Goal: Information Seeking & Learning: Check status

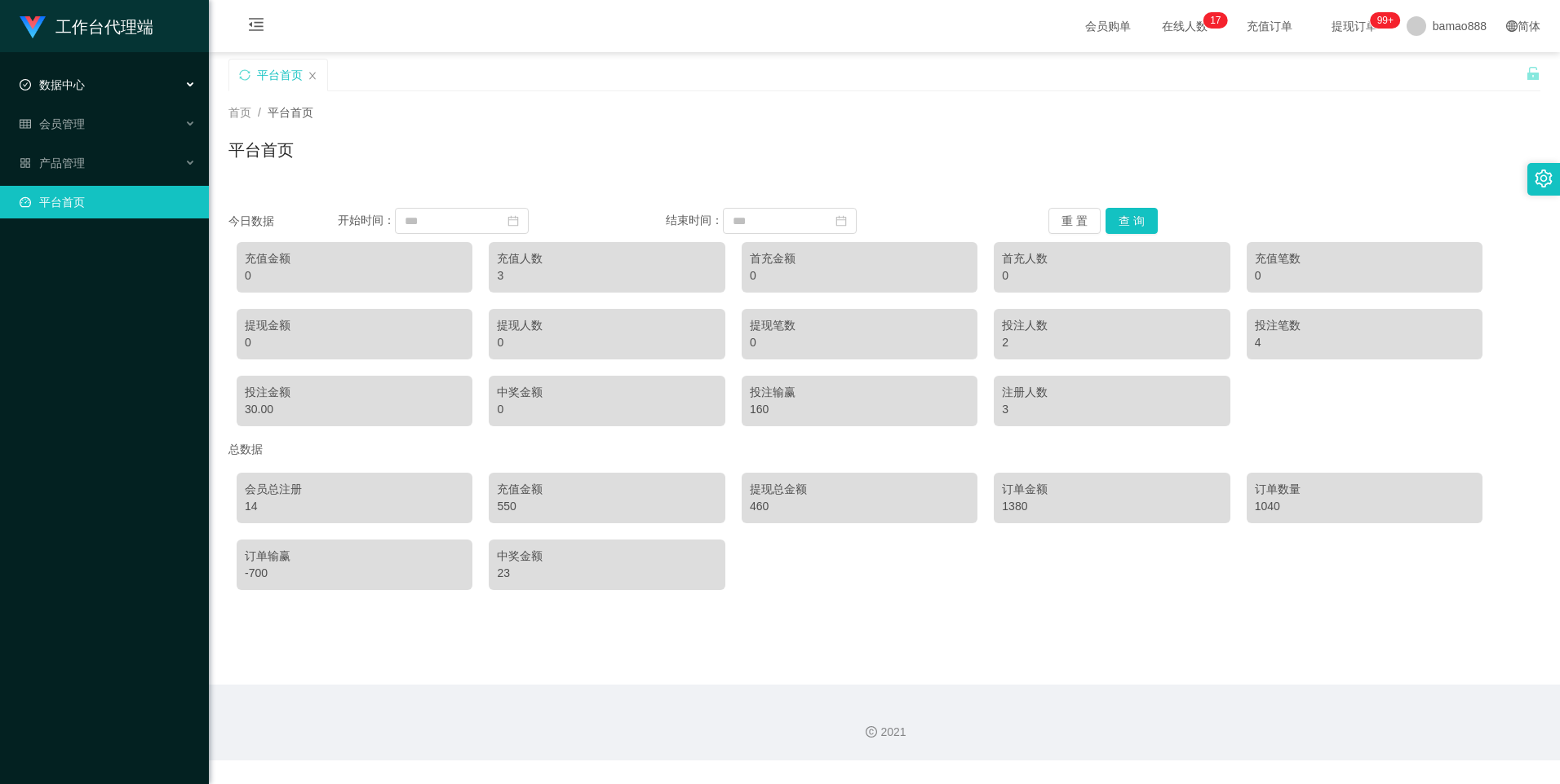
click at [110, 79] on div "数据中心" at bounding box center [104, 85] width 209 height 33
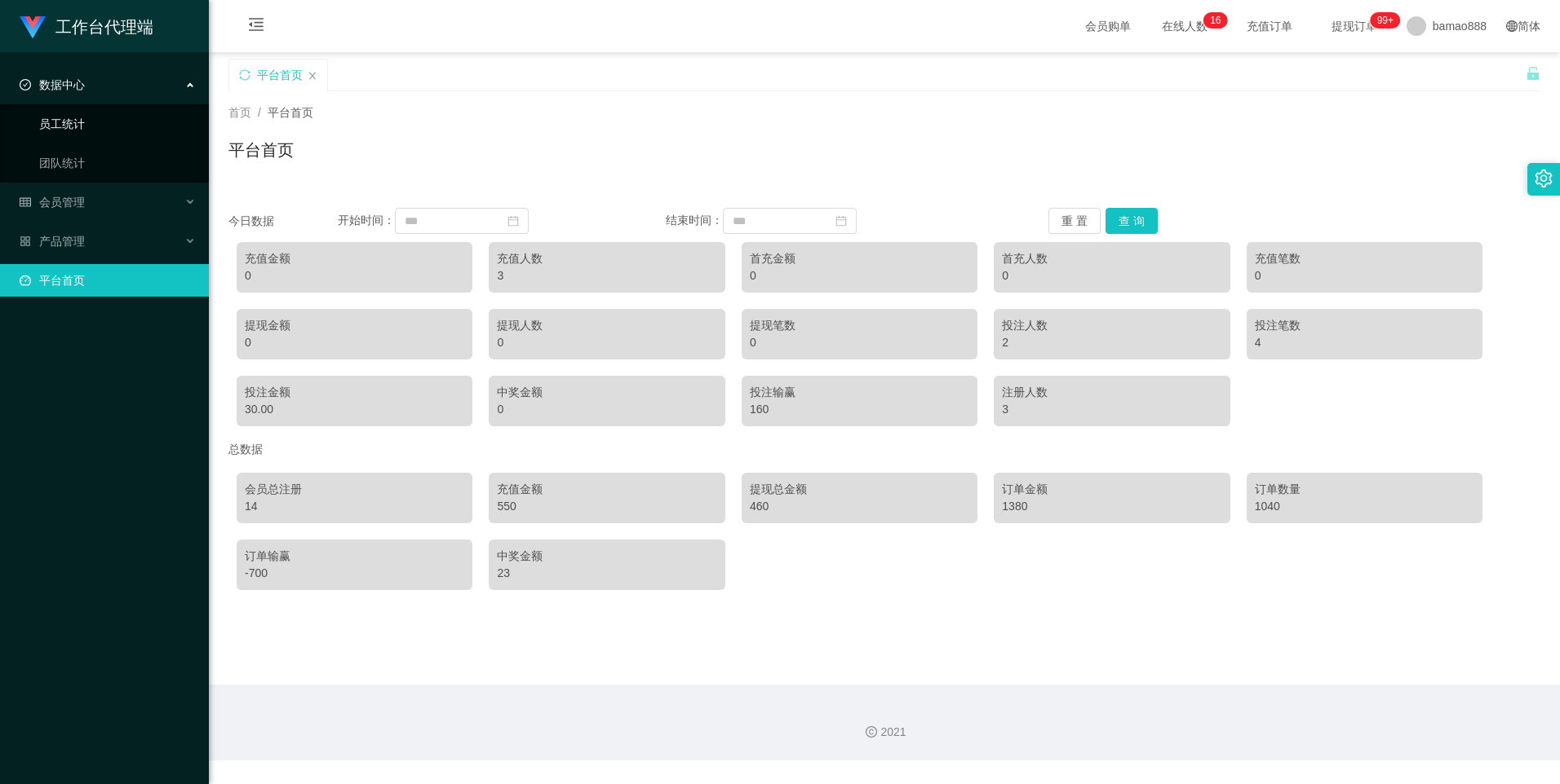
click at [105, 119] on link "员工统计" at bounding box center [117, 124] width 157 height 33
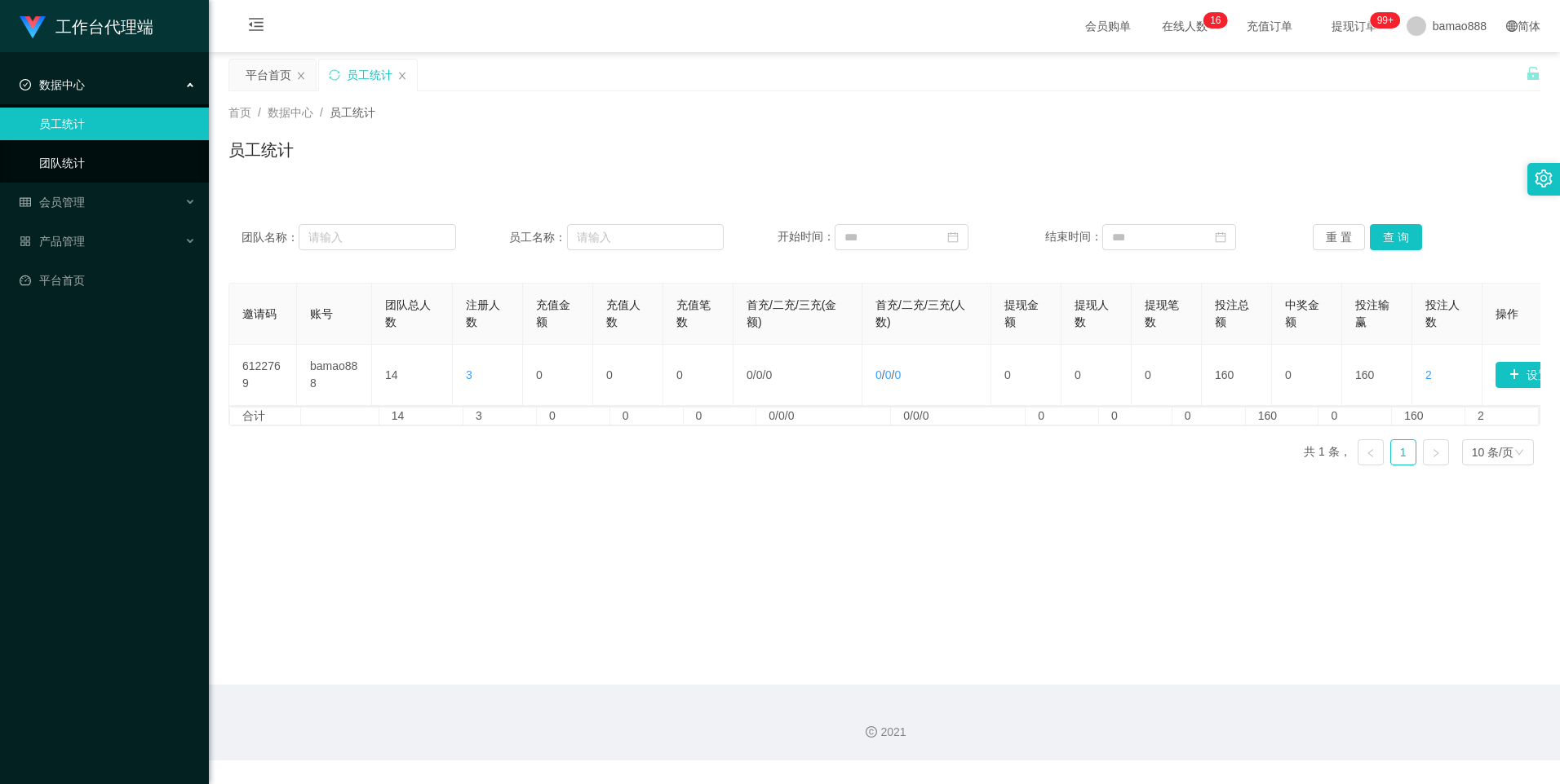
click at [154, 160] on link "团队统计" at bounding box center [117, 164] width 157 height 33
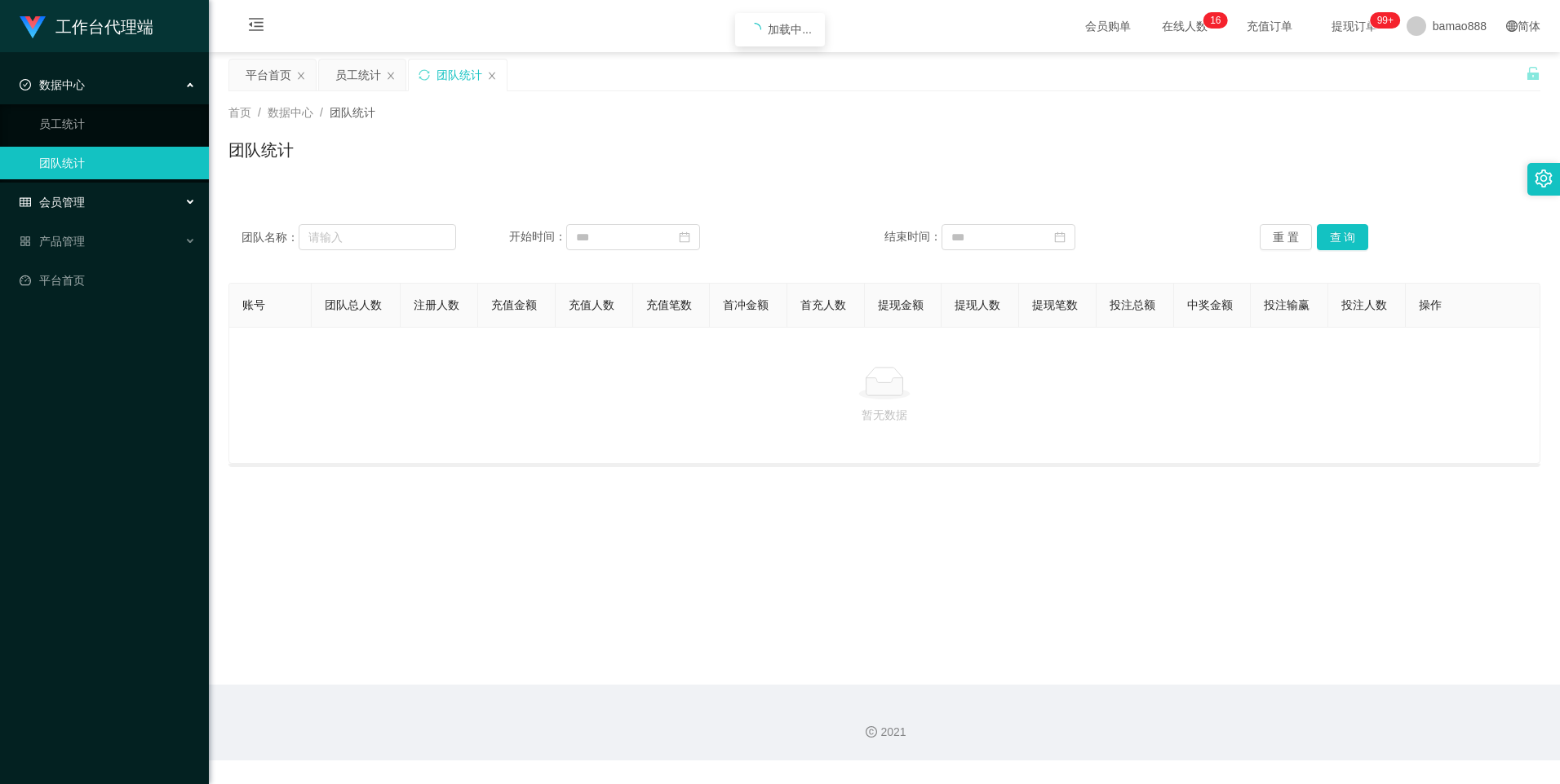
click at [133, 207] on div "会员管理" at bounding box center [104, 202] width 209 height 33
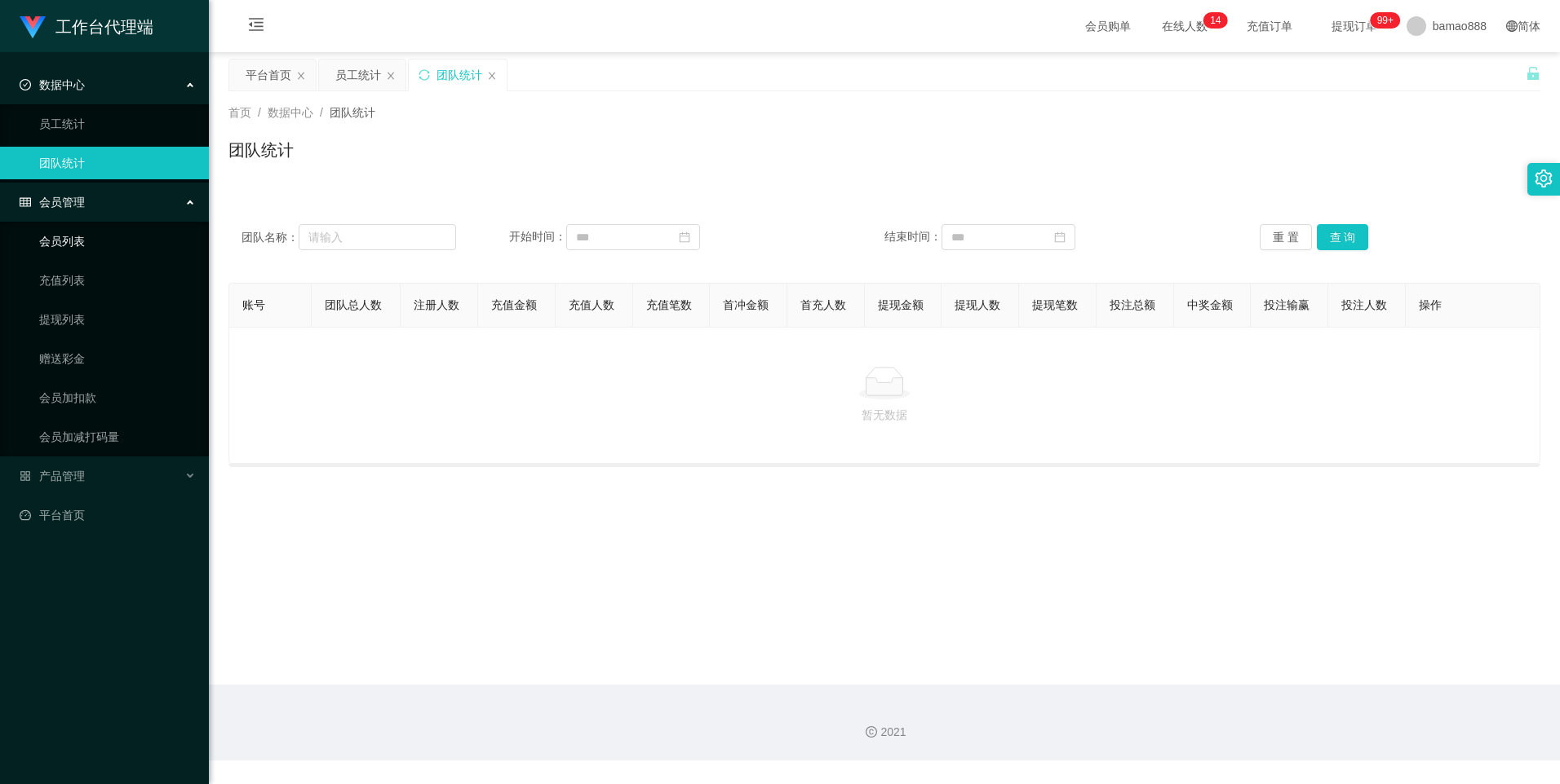
click at [117, 241] on link "会员列表" at bounding box center [117, 241] width 157 height 33
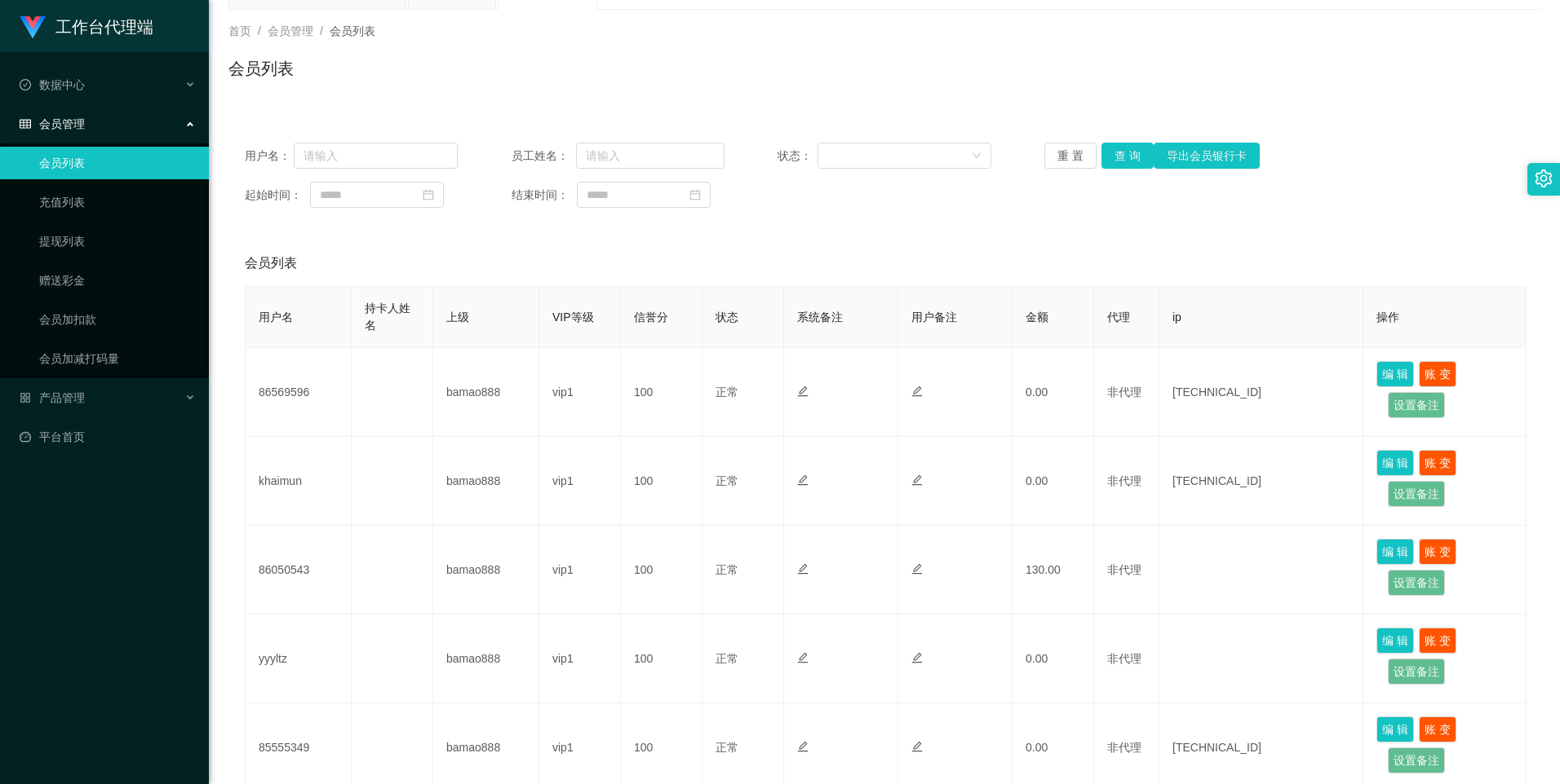
scroll to position [10, 0]
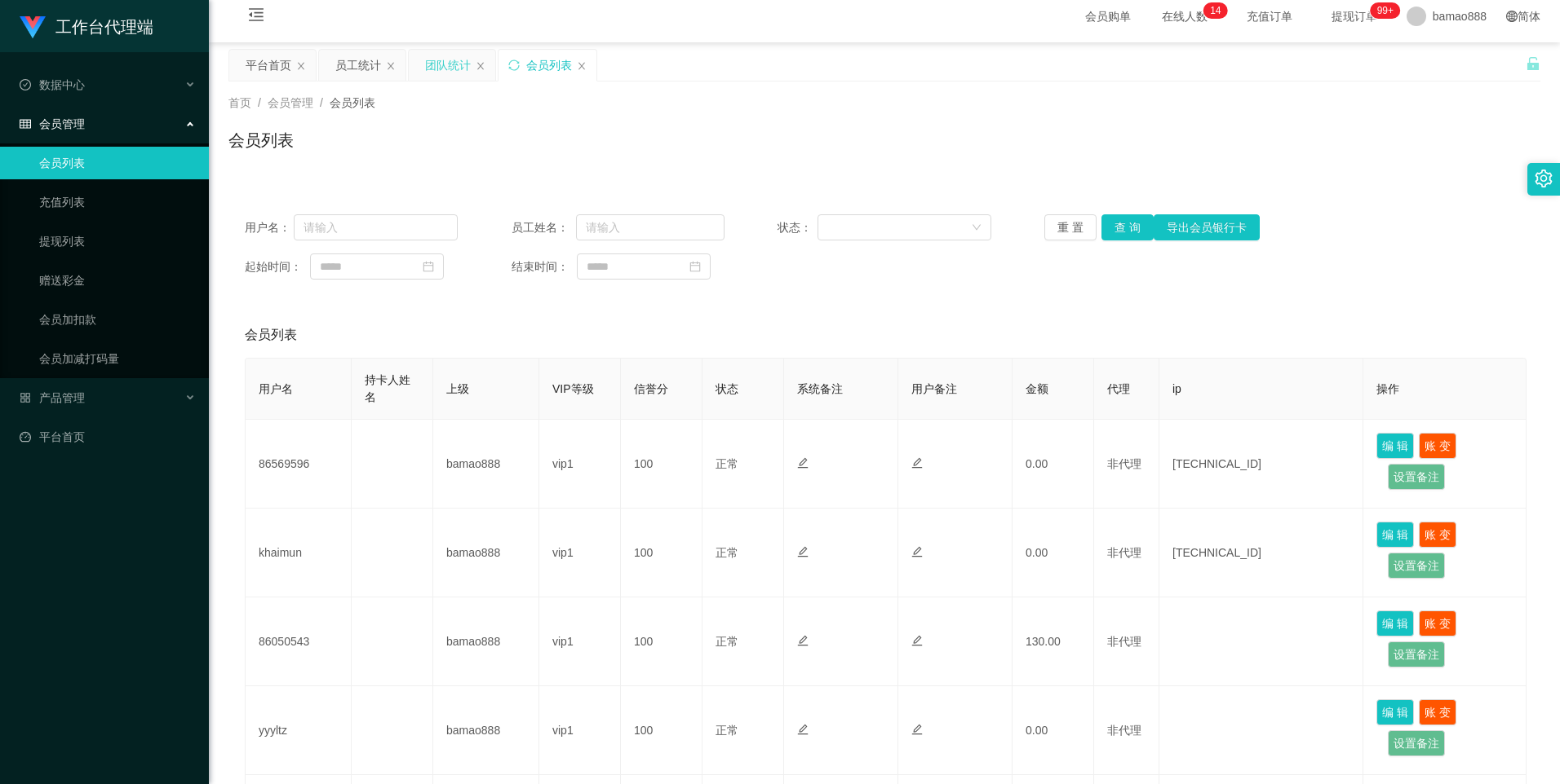
click at [438, 69] on div "团队统计" at bounding box center [448, 65] width 45 height 31
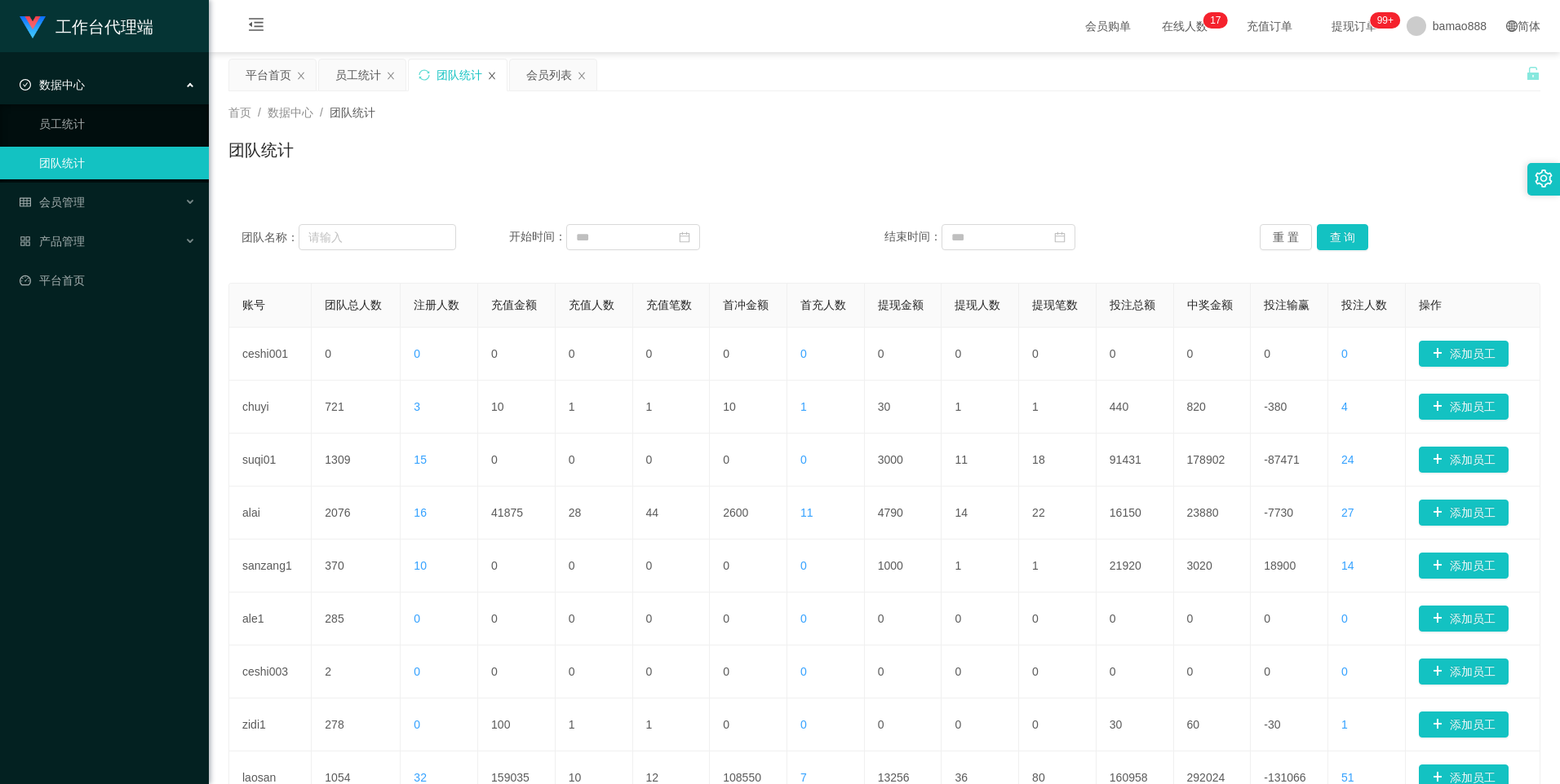
click at [490, 77] on icon "图标: close" at bounding box center [492, 76] width 10 height 10
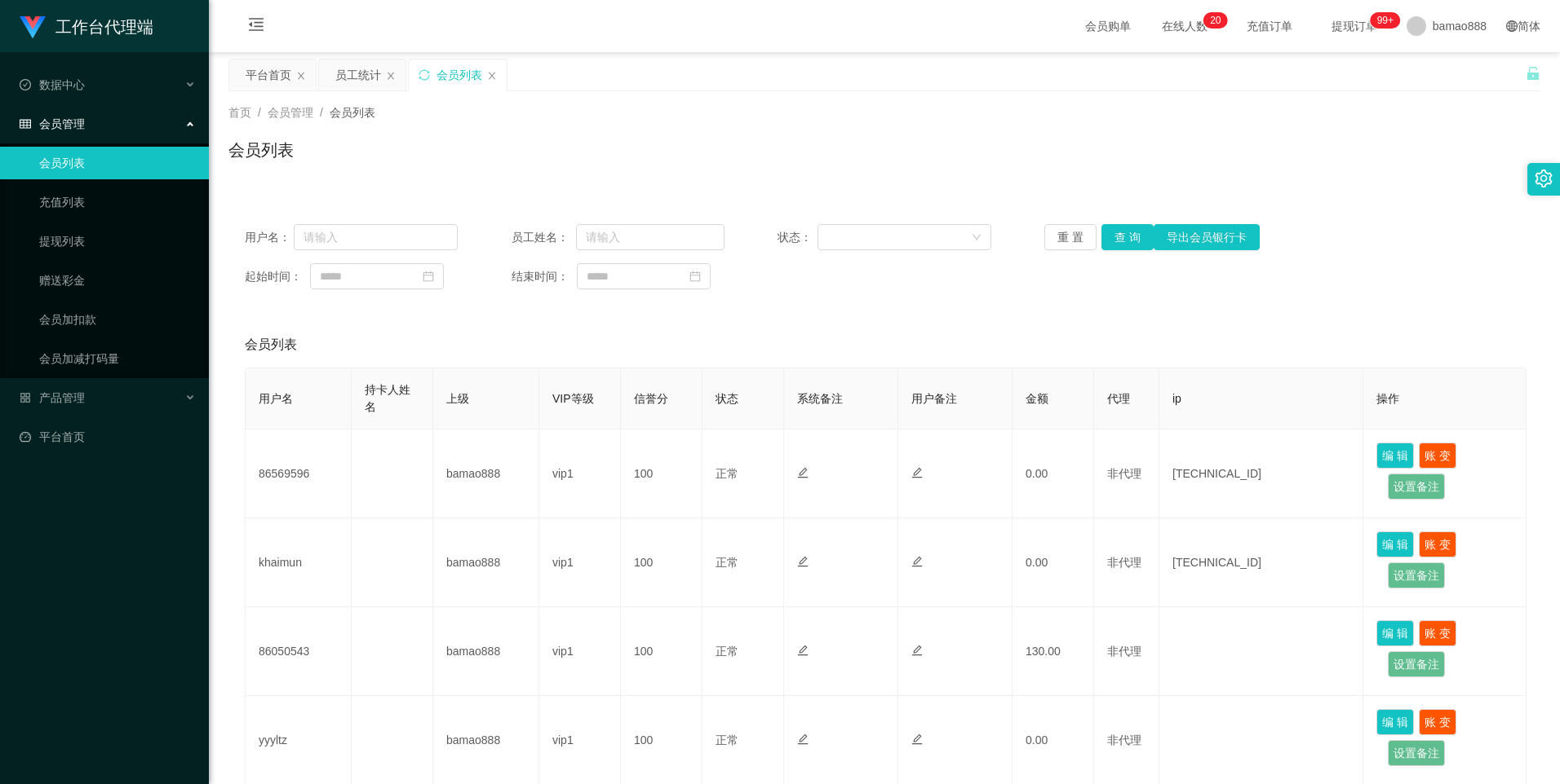
click at [488, 88] on div "会员列表" at bounding box center [458, 75] width 98 height 31
click at [491, 78] on icon "图标: close" at bounding box center [492, 76] width 10 height 10
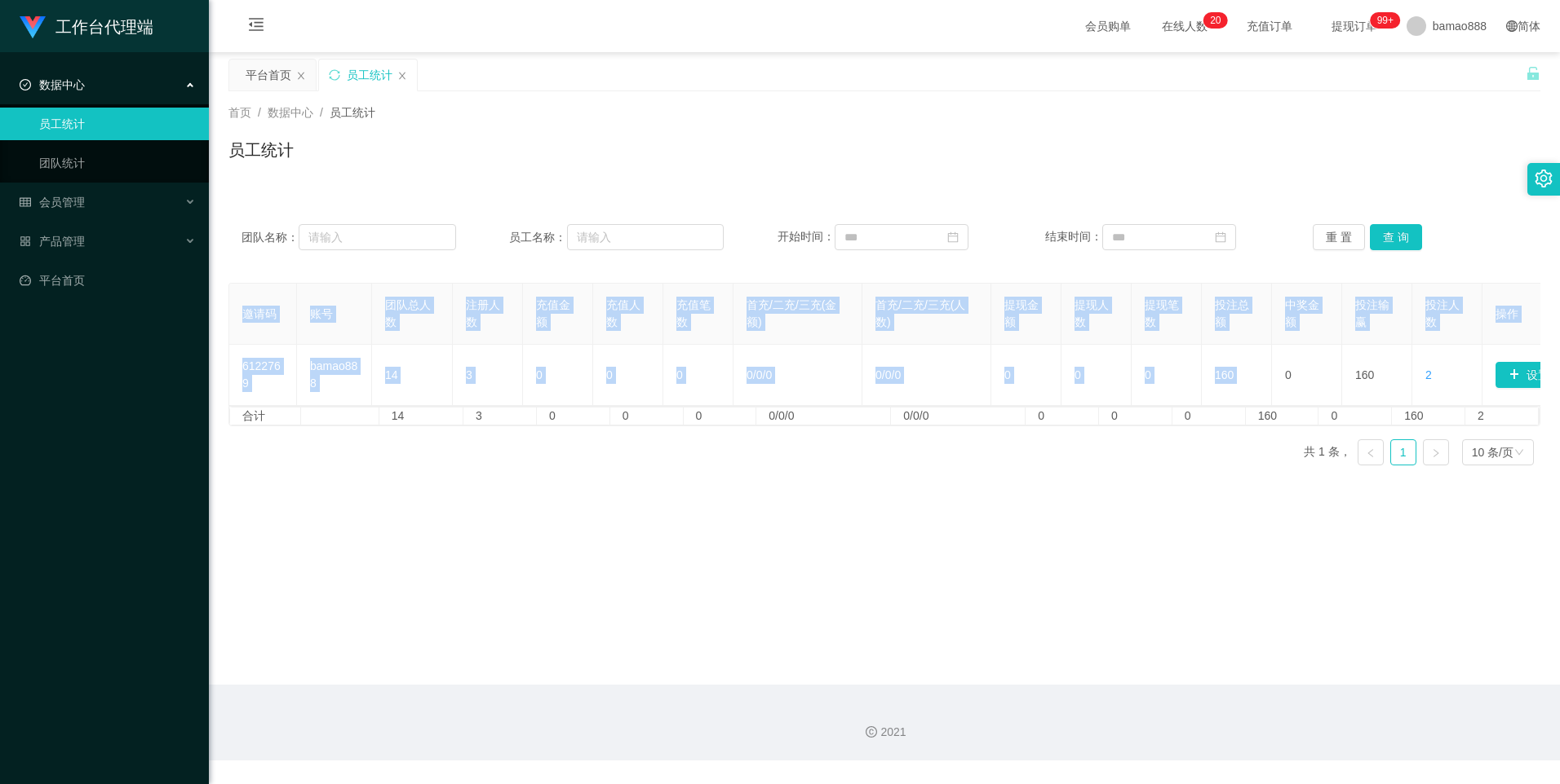
drag, startPoint x: 1291, startPoint y: 405, endPoint x: 1430, endPoint y: 413, distance: 139.2
click at [1430, 406] on div "邀请码 账号 团队总人数 注册人数 充值金额 充值人数 充值笔数 首充/二充/三充(金额) 首充/二充/三充(人数) 提现金额 提现人数 提现笔数 投注总额 …" at bounding box center [883, 344] width 1312 height 123
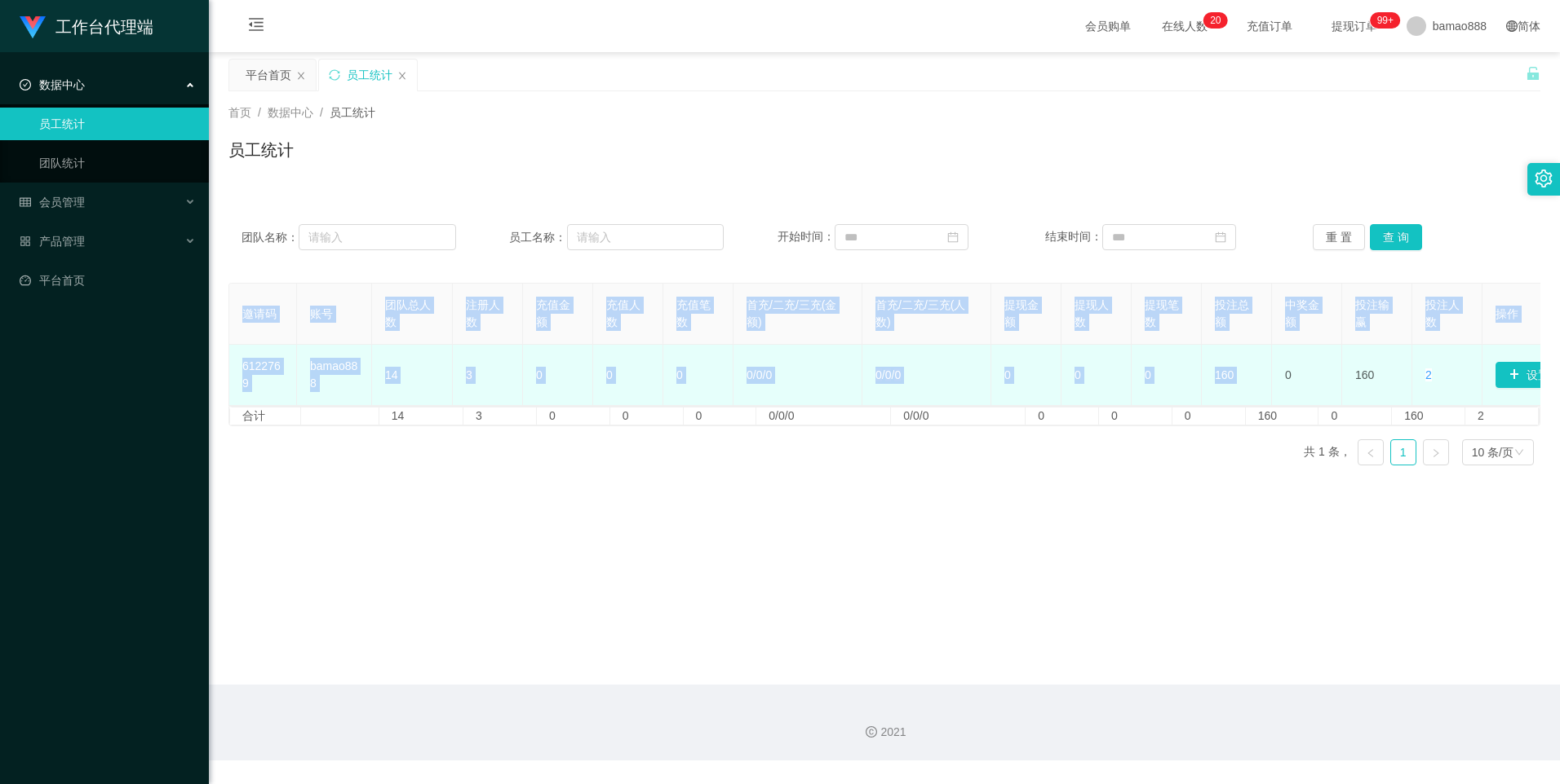
drag, startPoint x: 1355, startPoint y: 377, endPoint x: 1367, endPoint y: 377, distance: 12.0
click at [1357, 377] on td "160" at bounding box center [1376, 376] width 70 height 62
click at [1374, 376] on td "160" at bounding box center [1376, 376] width 70 height 62
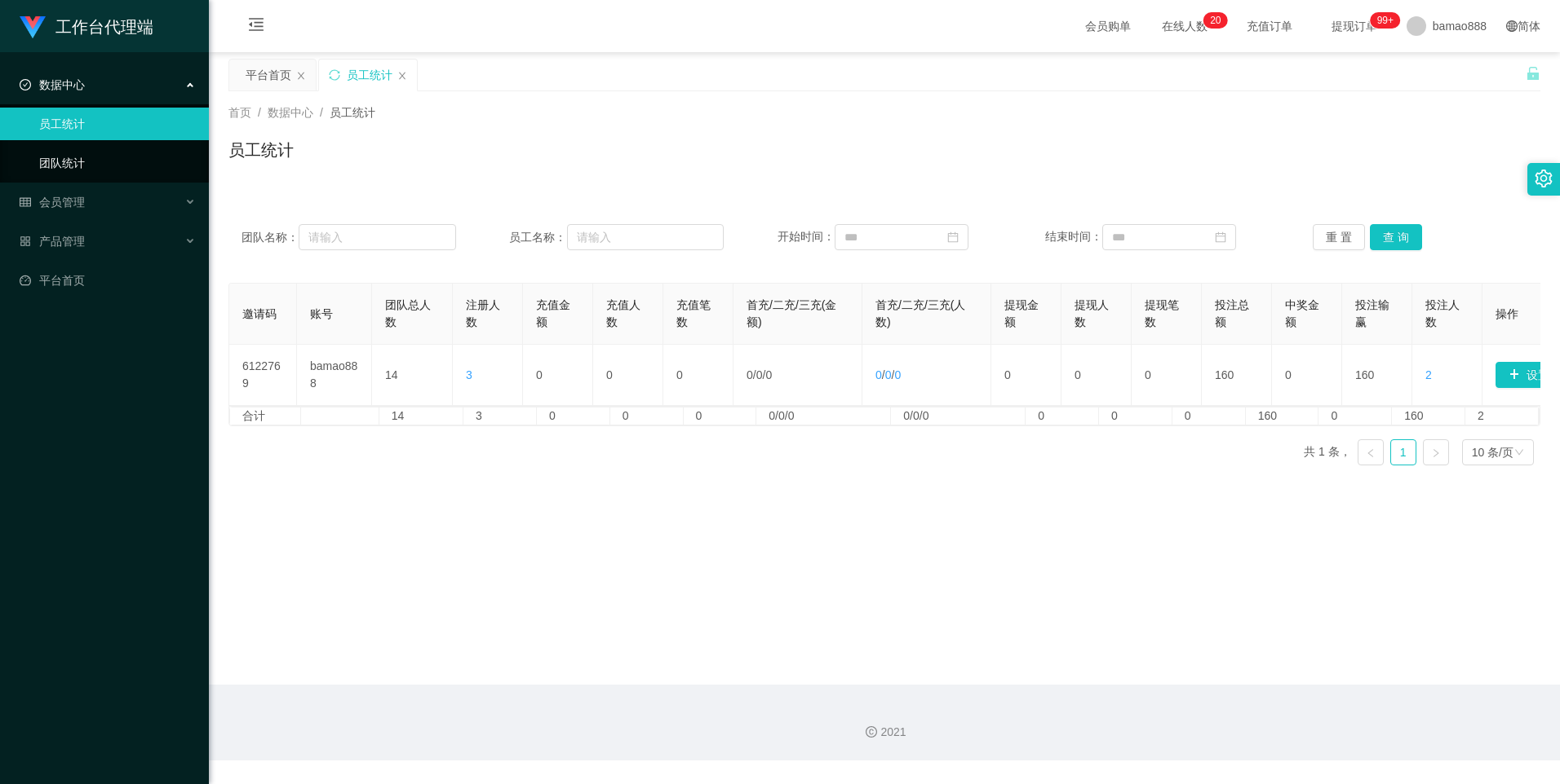
click at [98, 167] on link "团队统计" at bounding box center [117, 164] width 157 height 33
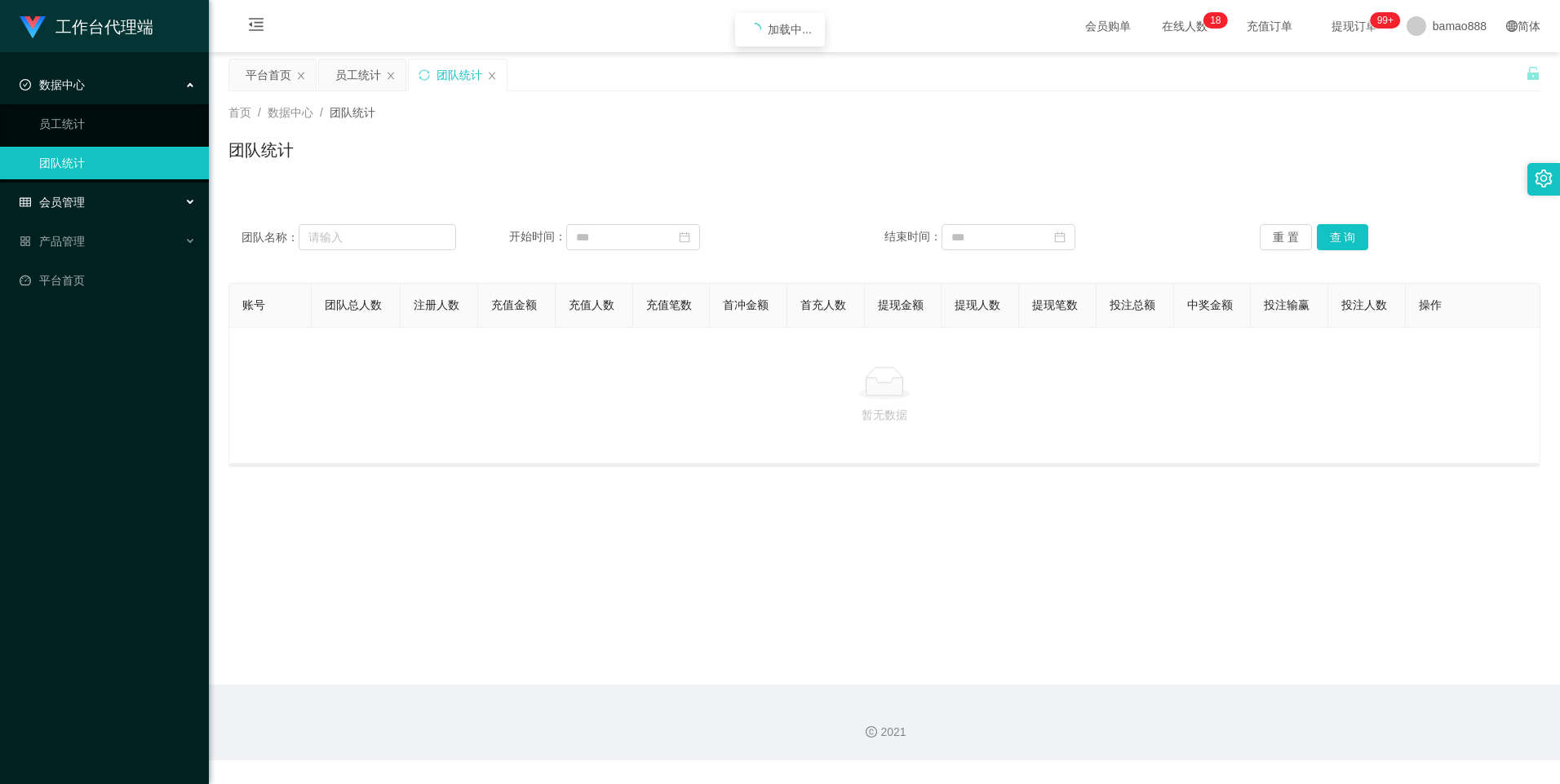
click at [115, 210] on div "会员管理" at bounding box center [104, 202] width 209 height 33
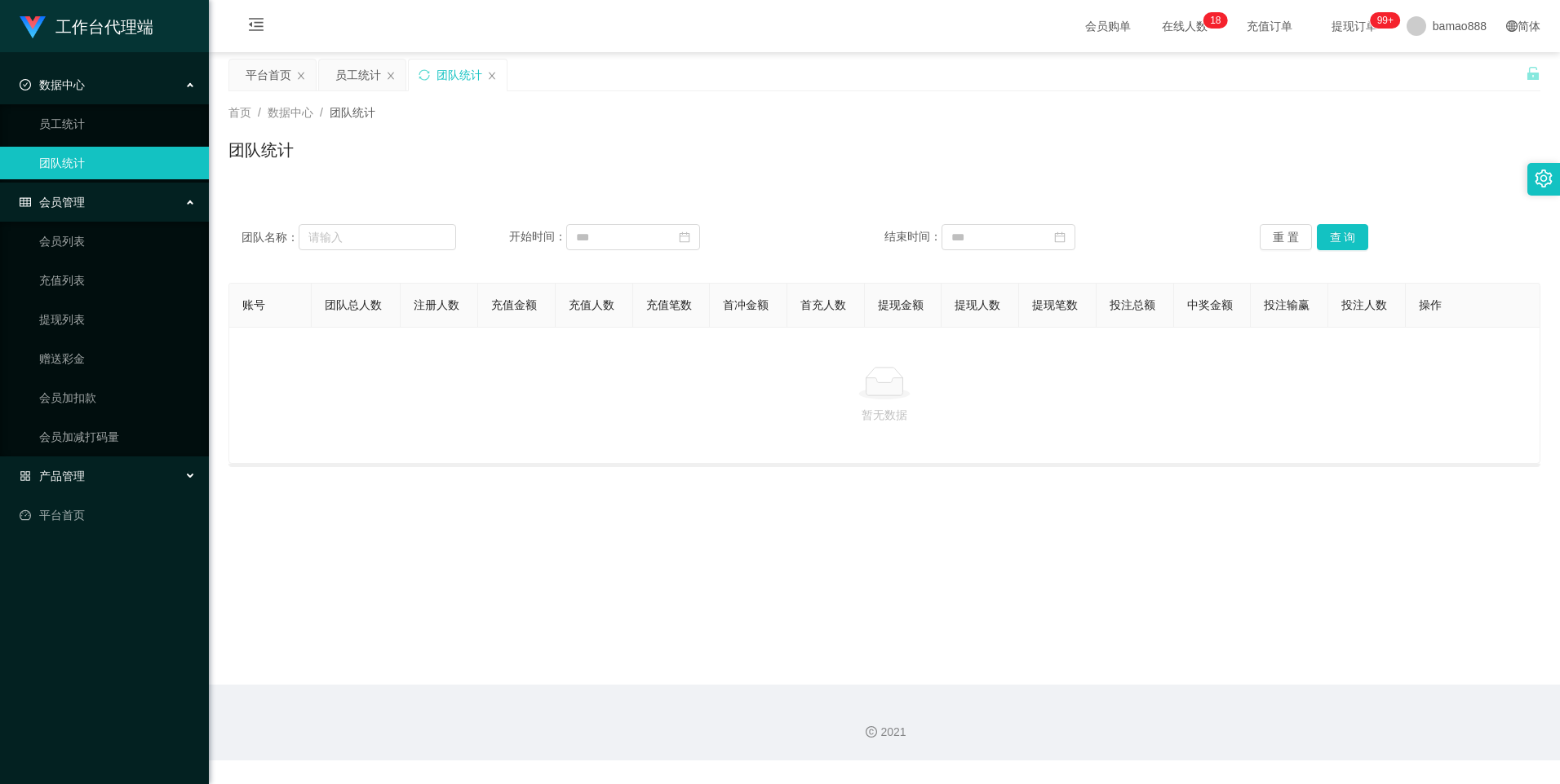
click at [90, 468] on div "产品管理" at bounding box center [104, 476] width 209 height 33
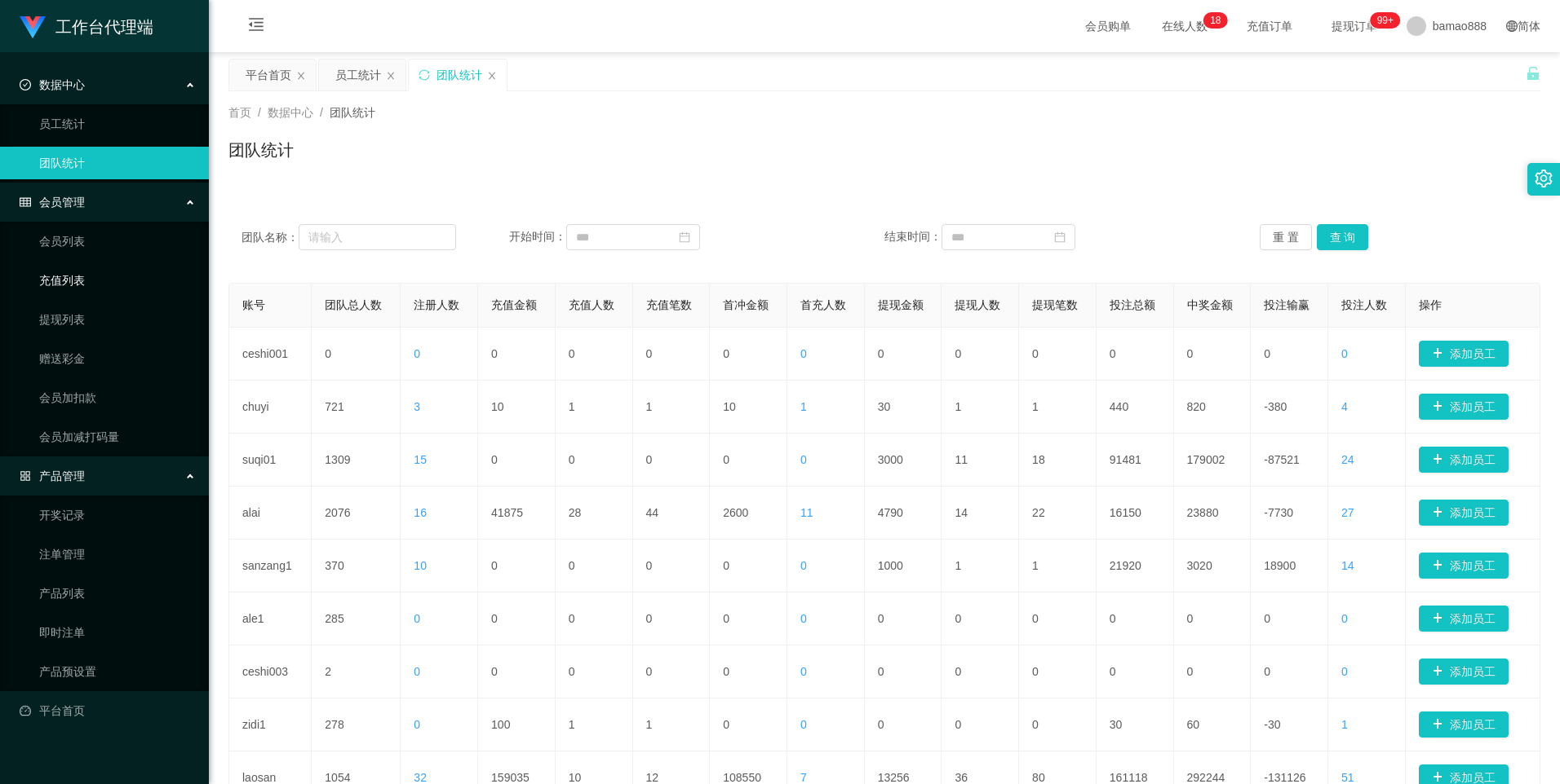
click at [106, 275] on link "充值列表" at bounding box center [117, 281] width 157 height 33
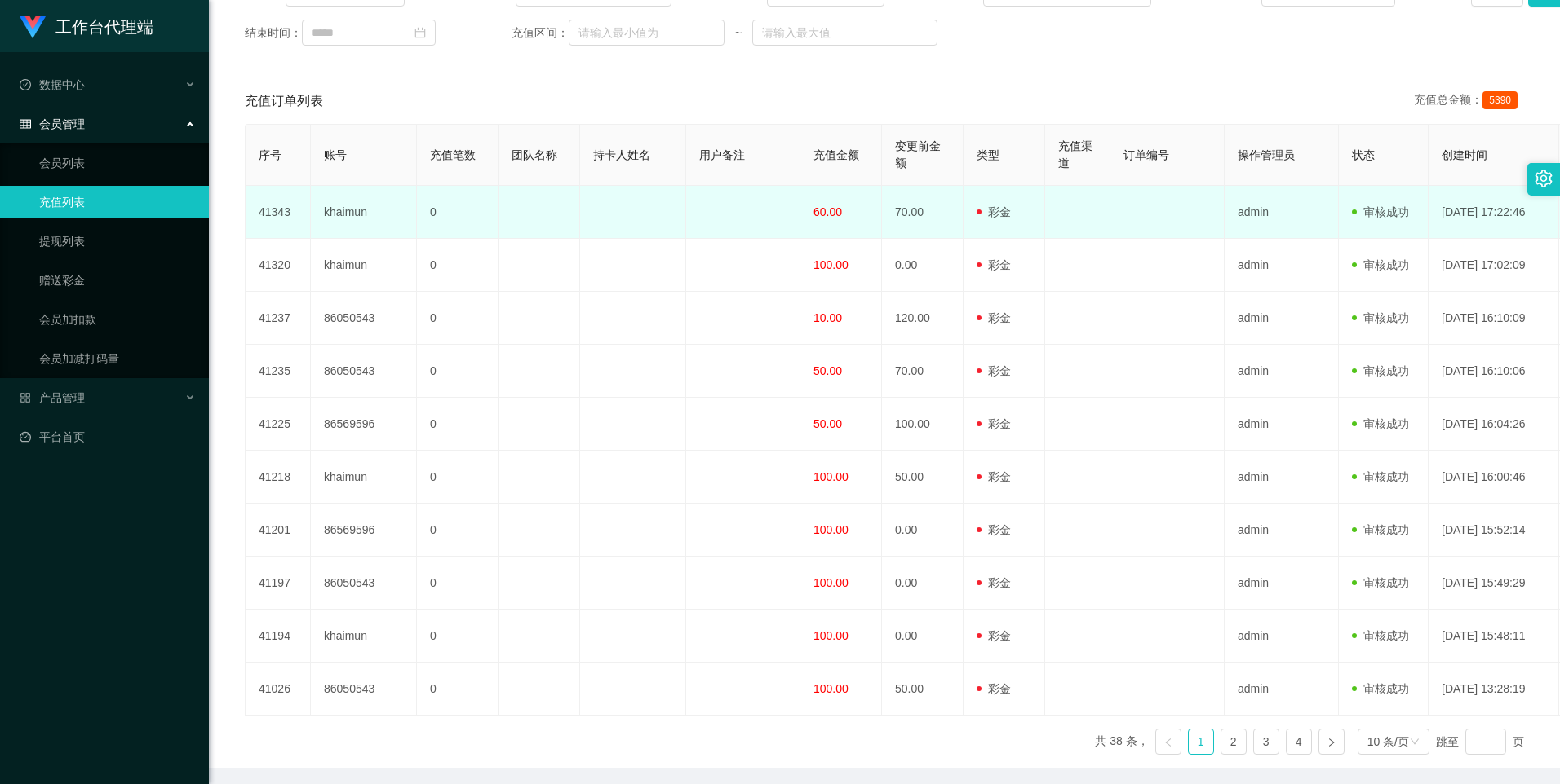
scroll to position [303, 0]
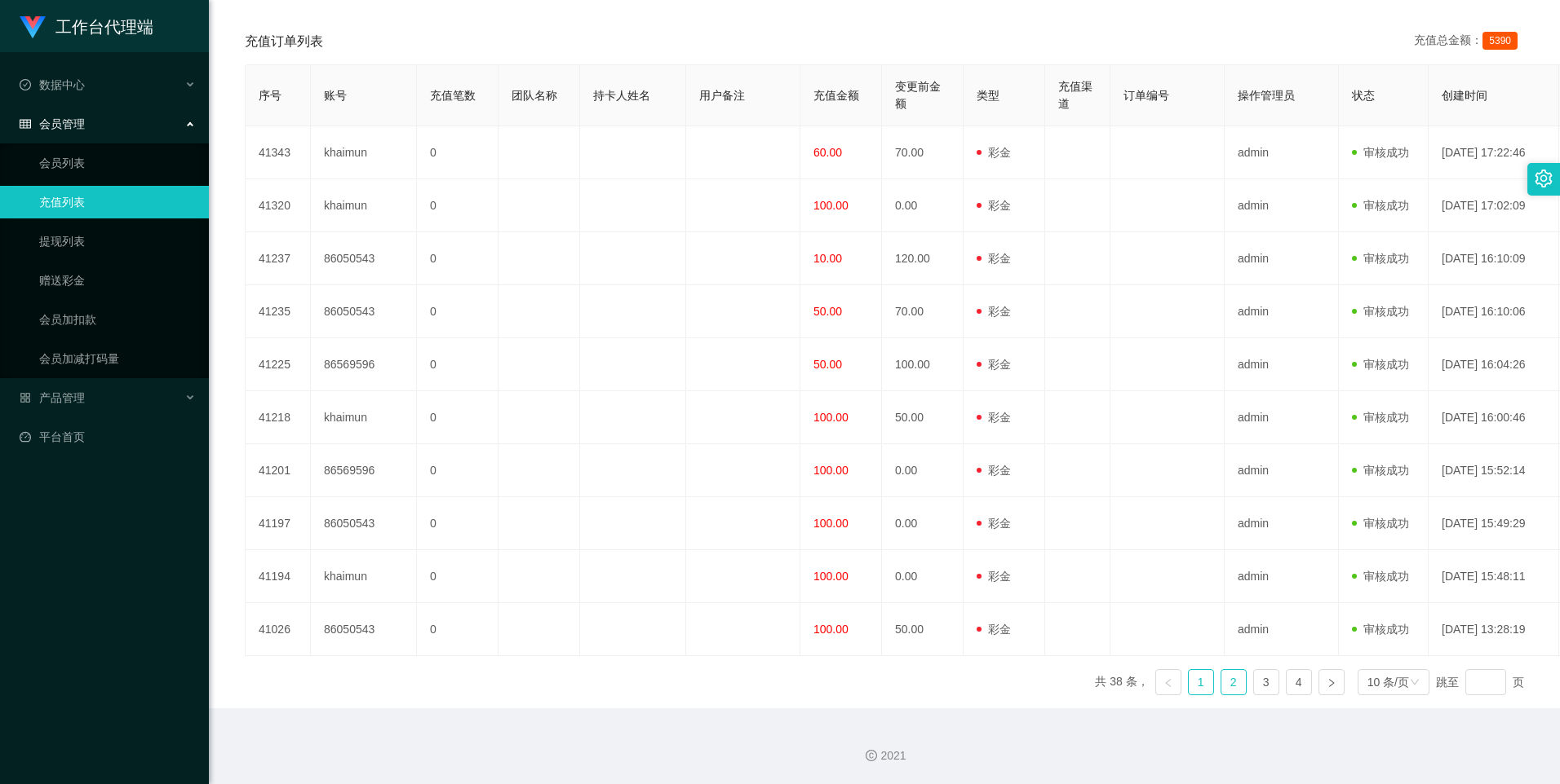
click at [1224, 683] on link "2" at bounding box center [1233, 682] width 24 height 24
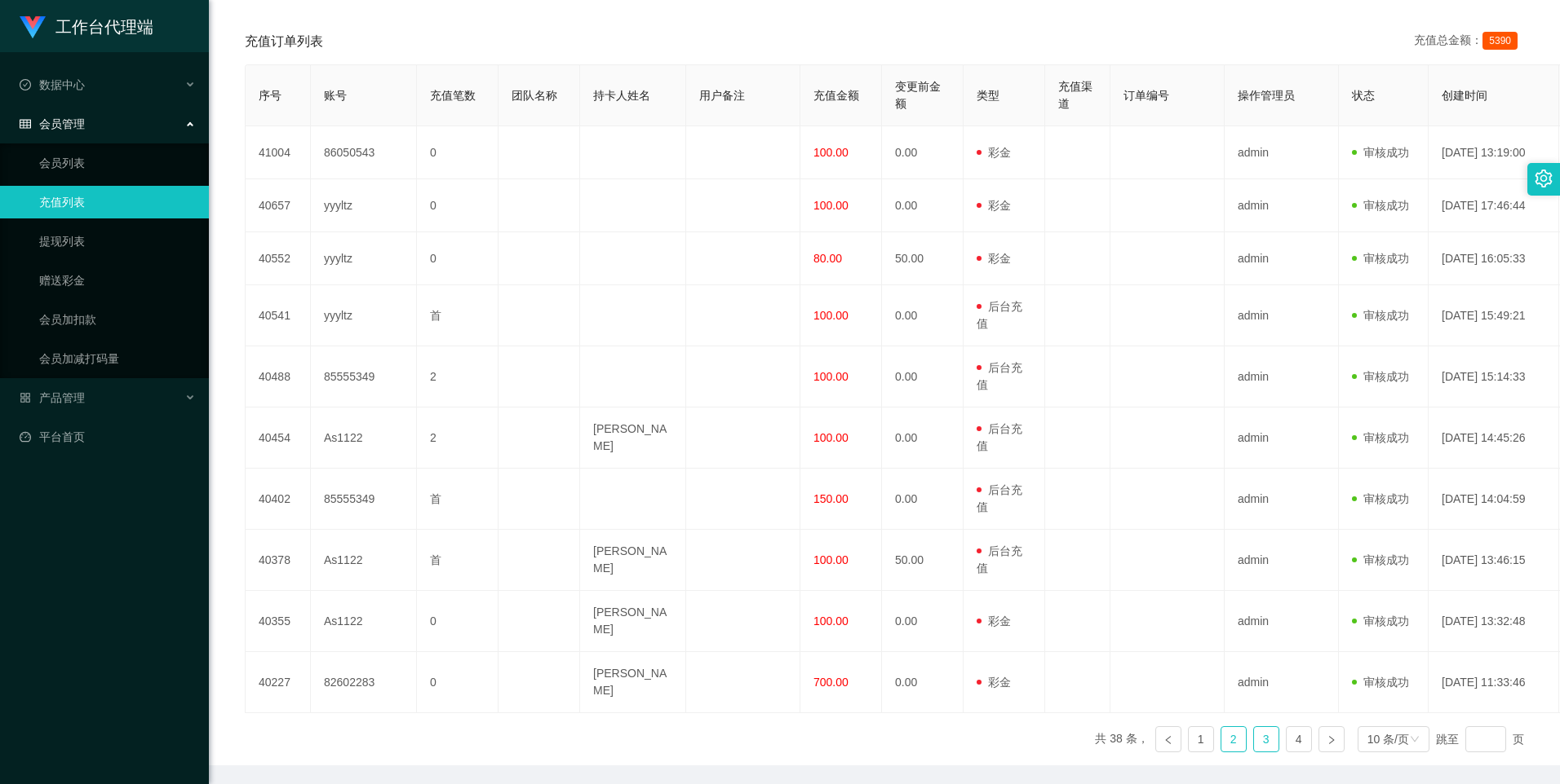
click at [1260, 729] on link "3" at bounding box center [1266, 739] width 24 height 24
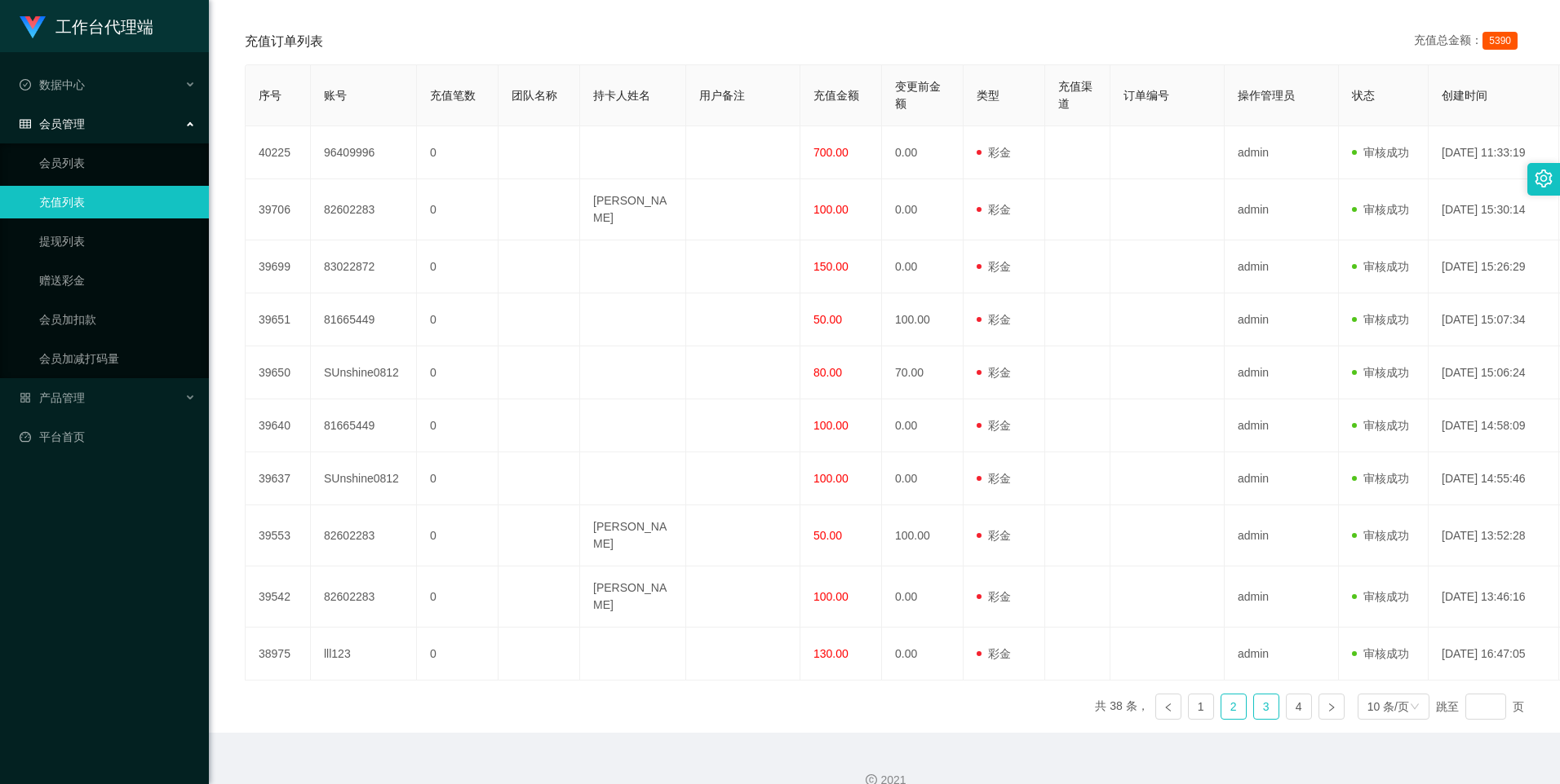
click at [1221, 707] on link "2" at bounding box center [1233, 706] width 24 height 24
